Goal: Information Seeking & Learning: Learn about a topic

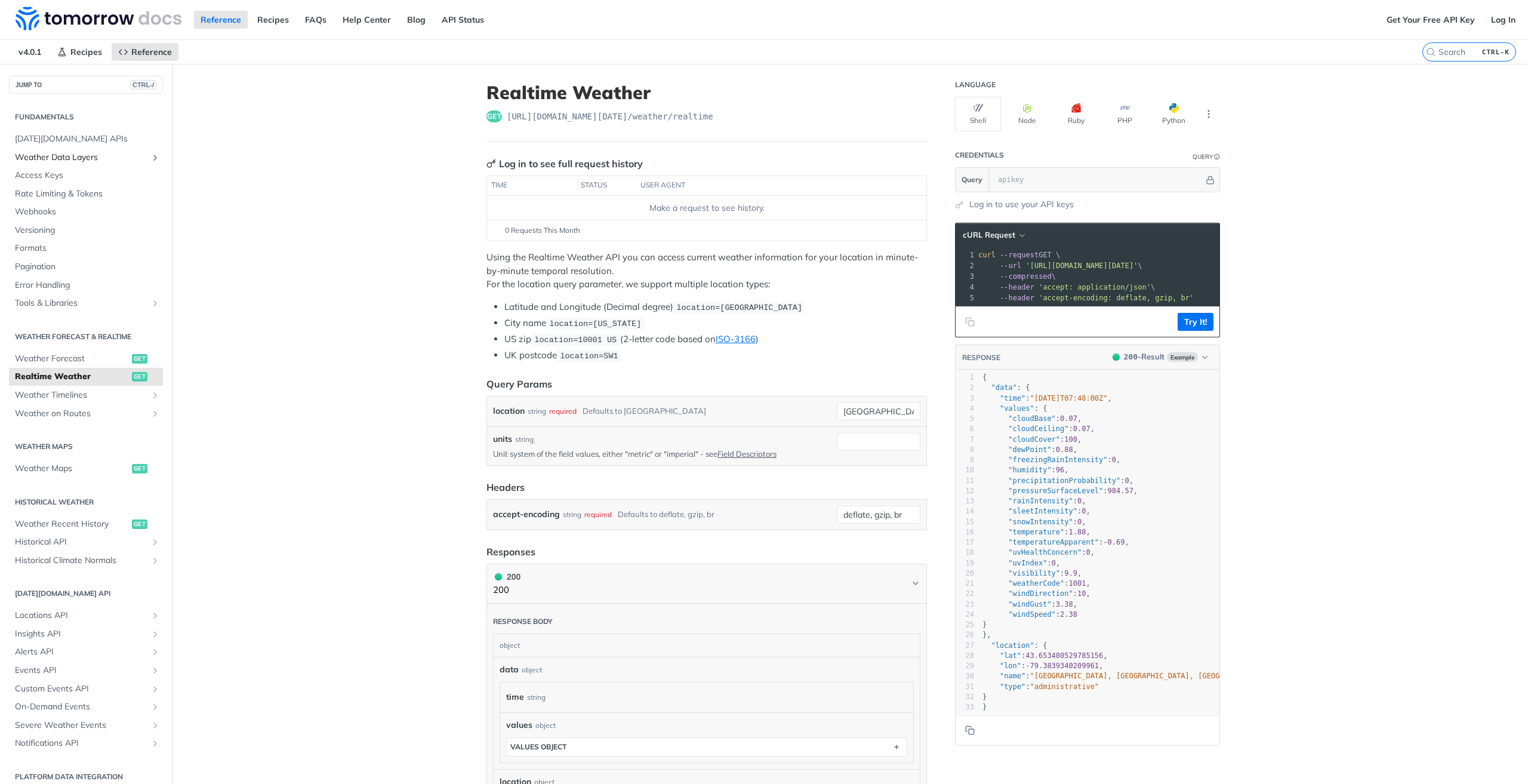
click at [137, 154] on span "Weather Data Layers" at bounding box center [81, 157] width 132 height 12
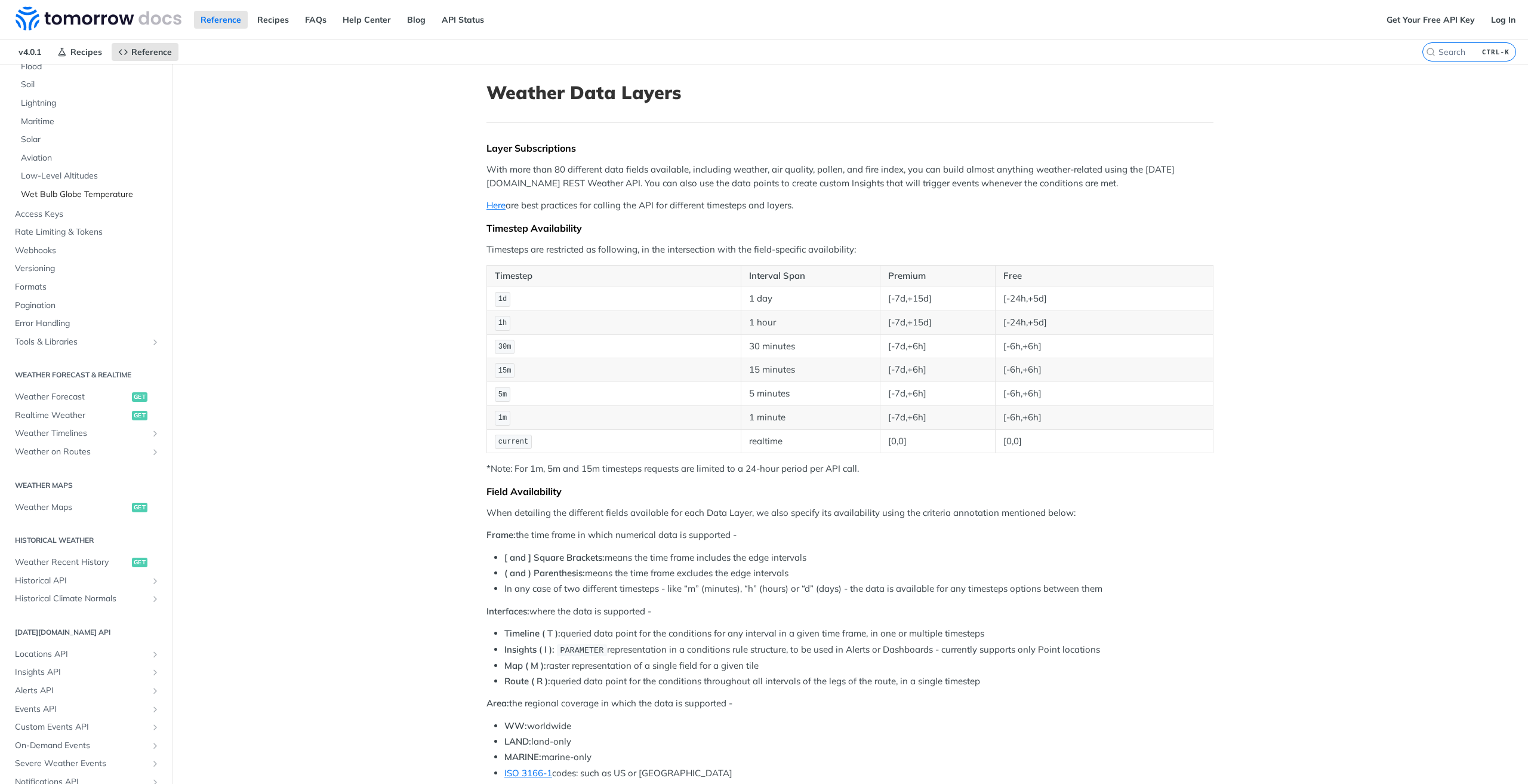
scroll to position [299, 0]
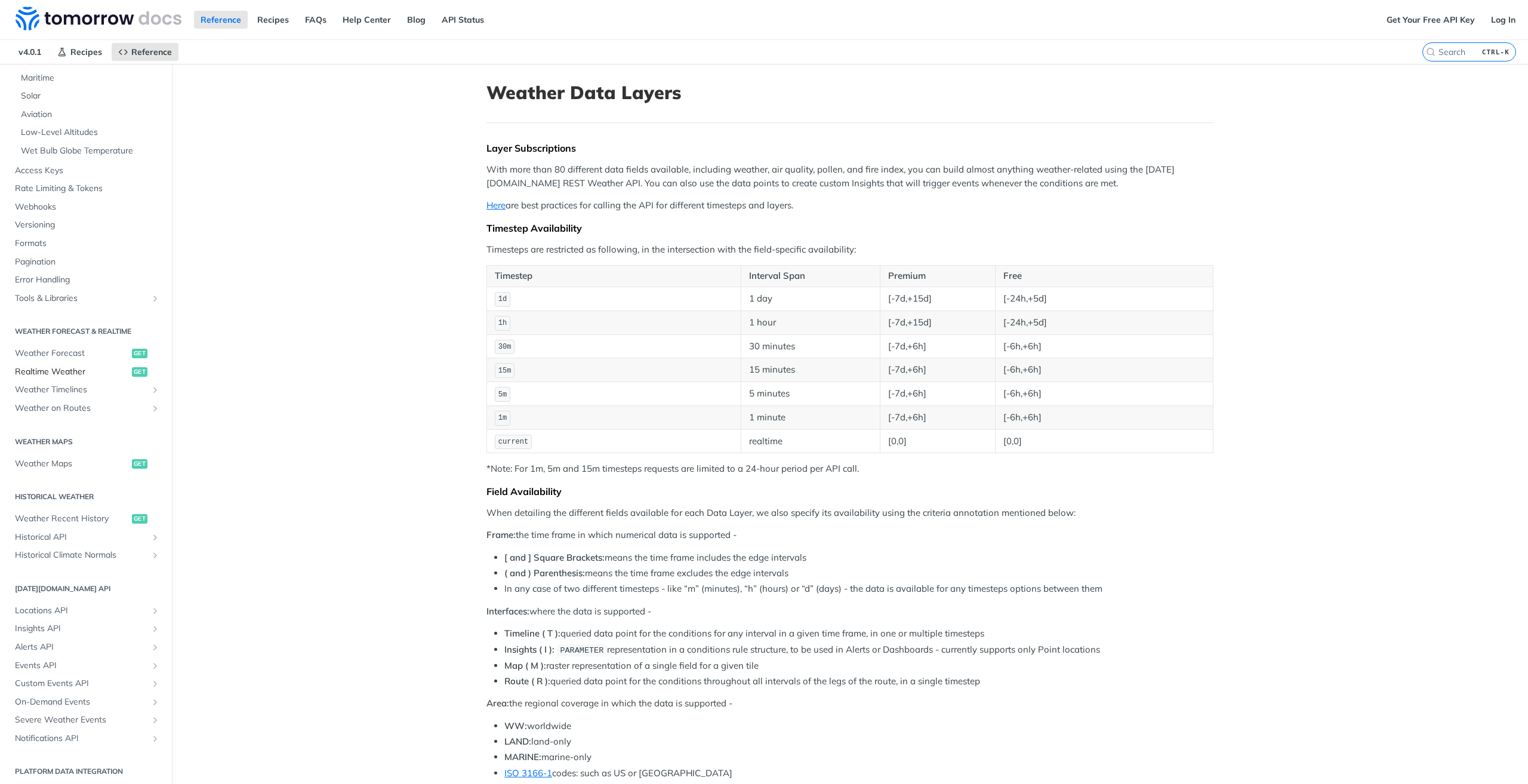
click at [54, 372] on span "Realtime Weather" at bounding box center [72, 371] width 114 height 12
